Goal: Check status

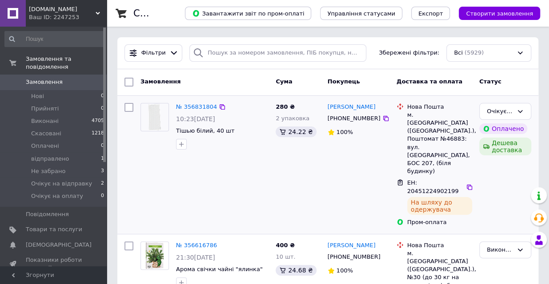
drag, startPoint x: 356, startPoint y: 165, endPoint x: 363, endPoint y: 157, distance: 10.1
click at [363, 157] on div "[PERSON_NAME] [PHONE_NUMBER] 100%" at bounding box center [358, 165] width 69 height 131
click at [505, 108] on div "Очікує на відправку" at bounding box center [500, 111] width 26 height 9
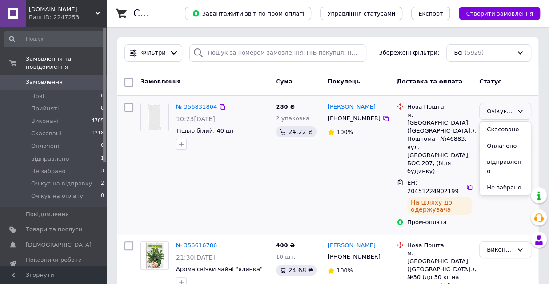
scroll to position [44, 0]
click at [502, 149] on li "відправлено" at bounding box center [504, 154] width 51 height 25
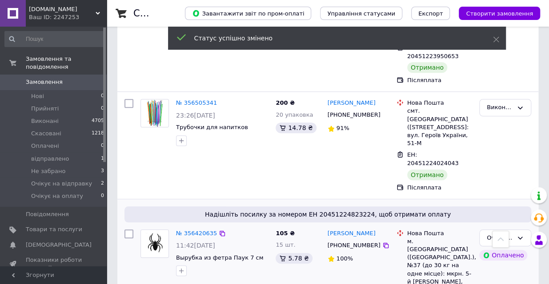
scroll to position [267, 0]
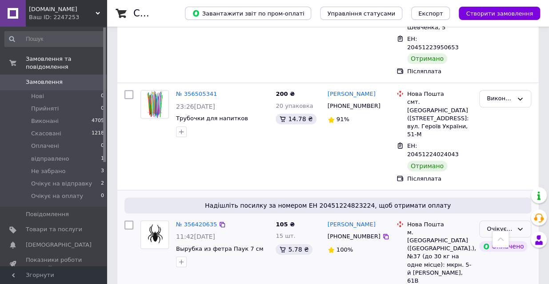
click at [523, 226] on icon at bounding box center [519, 229] width 7 height 7
click at [498, 260] on li "відправлено" at bounding box center [504, 272] width 51 height 25
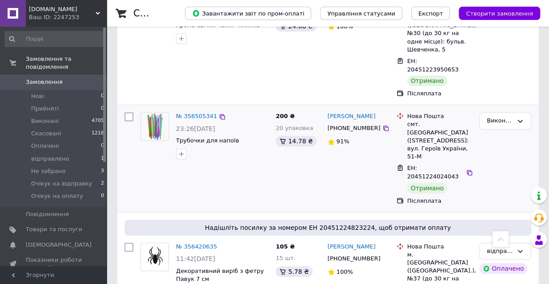
scroll to position [267, 0]
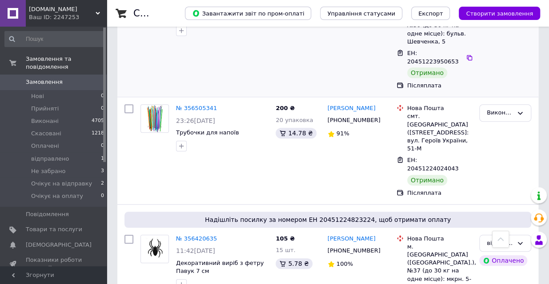
scroll to position [267, 0]
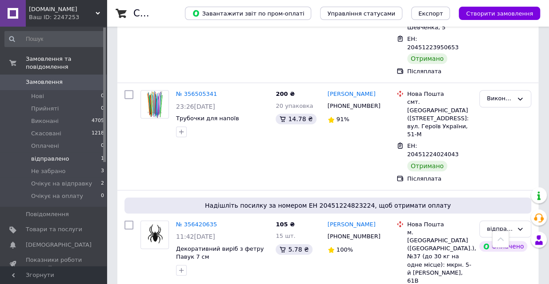
click at [47, 155] on span "відправлено" at bounding box center [50, 159] width 38 height 8
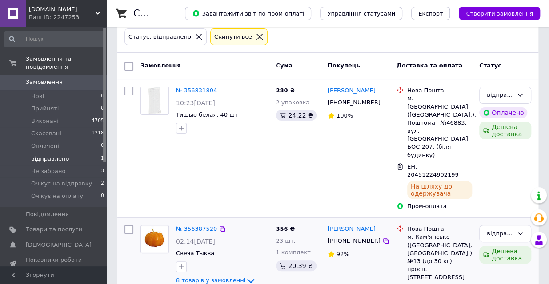
scroll to position [49, 0]
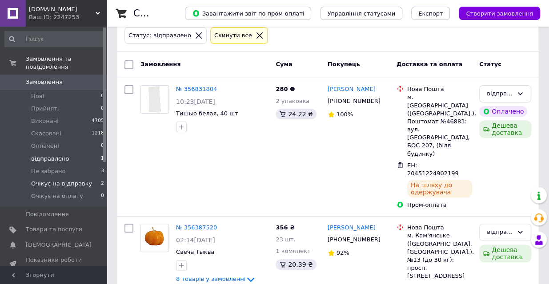
click at [61, 180] on span "Очікує на відправку" at bounding box center [61, 184] width 61 height 8
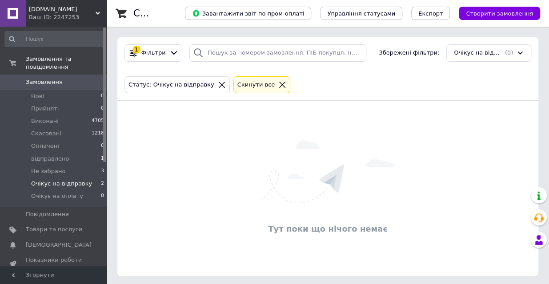
click at [278, 81] on icon at bounding box center [282, 85] width 8 height 8
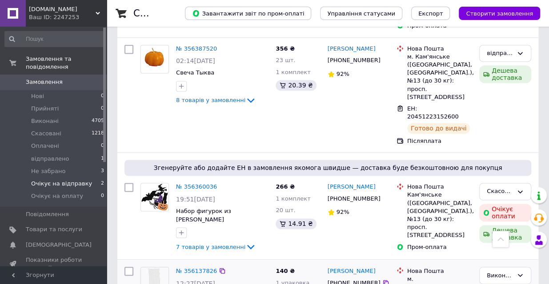
scroll to position [578, 0]
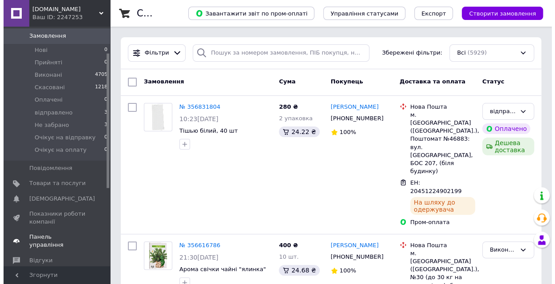
scroll to position [89, 0]
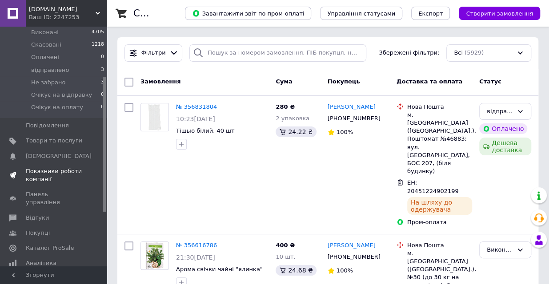
click at [47, 168] on span "Показники роботи компанії" at bounding box center [54, 176] width 56 height 16
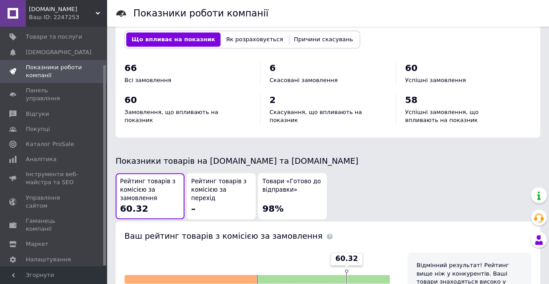
scroll to position [400, 0]
